Goal: Find specific page/section: Find specific page/section

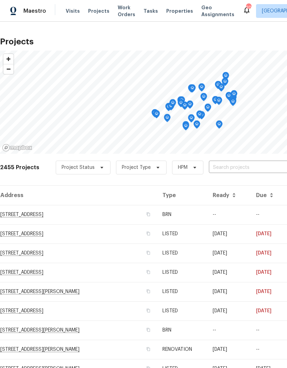
click at [226, 164] on input "text" at bounding box center [248, 167] width 79 height 11
type input "272"
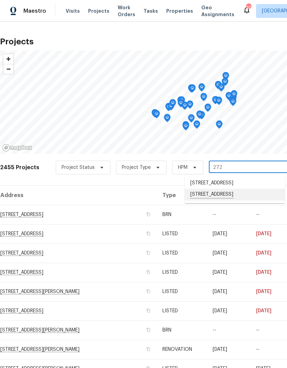
click at [241, 200] on li "[STREET_ADDRESS]" at bounding box center [234, 195] width 100 height 12
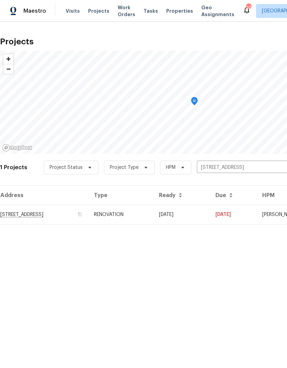
click at [30, 210] on td "[STREET_ADDRESS]" at bounding box center [44, 214] width 88 height 19
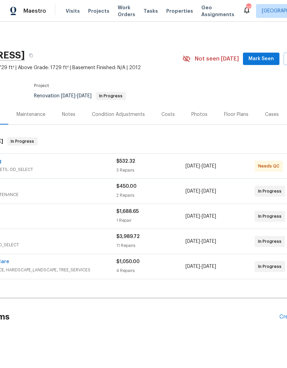
scroll to position [0, 82]
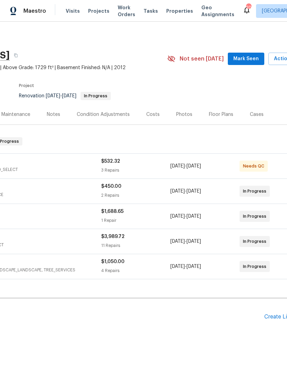
click at [62, 273] on span "LANDSCAPING_MAINTENANCE, HARDSCAPE_LANDSCAPE, TREE_SERVICES" at bounding box center [15, 269] width 172 height 7
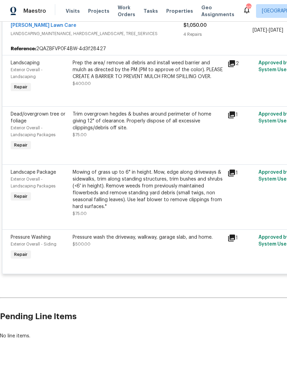
scroll to position [241, 0]
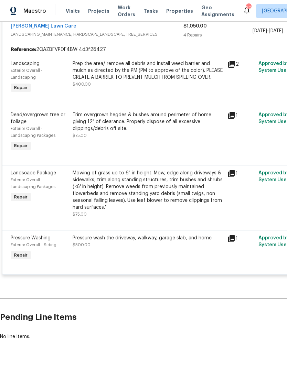
click at [152, 31] on div "[PERSON_NAME] Lawn Care" at bounding box center [97, 27] width 172 height 8
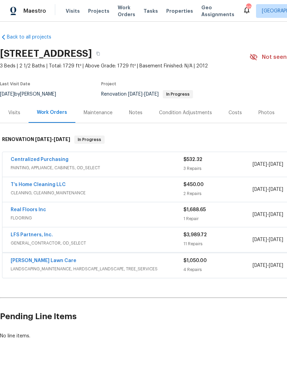
scroll to position [0, 0]
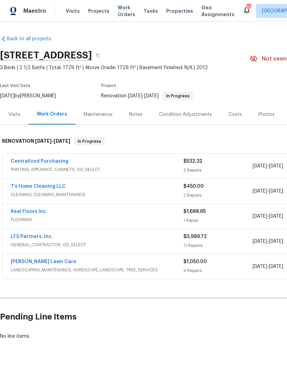
click at [183, 239] on span "$3,989.72" at bounding box center [194, 236] width 23 height 5
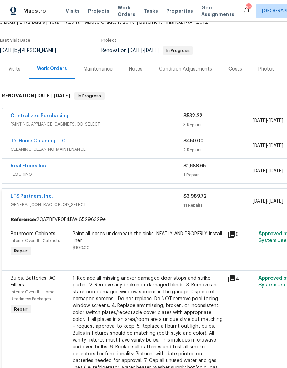
scroll to position [39, 0]
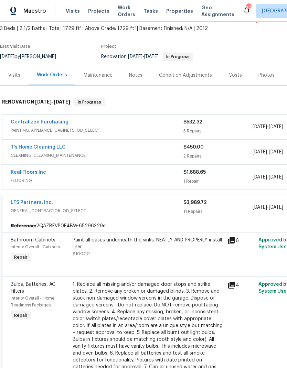
click at [63, 174] on div "Real Floors Inc FLOORING $1,688.65 1 Repair [DATE] - [DATE] In Progress" at bounding box center [193, 177] width 383 height 25
click at [260, 185] on div "[DATE] - [DATE]" at bounding box center [286, 177] width 69 height 16
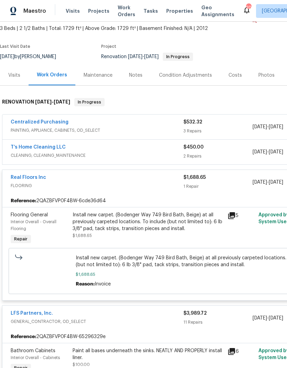
click at [231, 76] on div "Costs" at bounding box center [235, 75] width 30 height 20
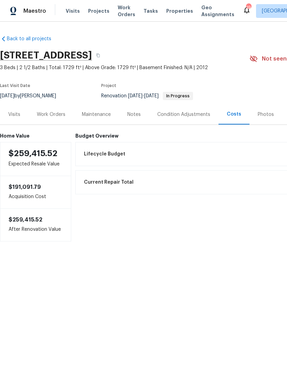
click at [46, 118] on div "Work Orders" at bounding box center [51, 114] width 29 height 7
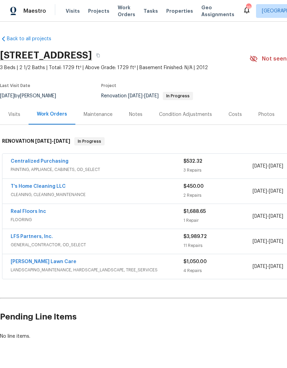
click at [266, 49] on div "[STREET_ADDRESS] 3 Beds | 2 1/2 Baths | Total: 1729 ft² | Above Grade: 1729 ft²…" at bounding box center [194, 58] width 388 height 25
